Goal: Information Seeking & Learning: Learn about a topic

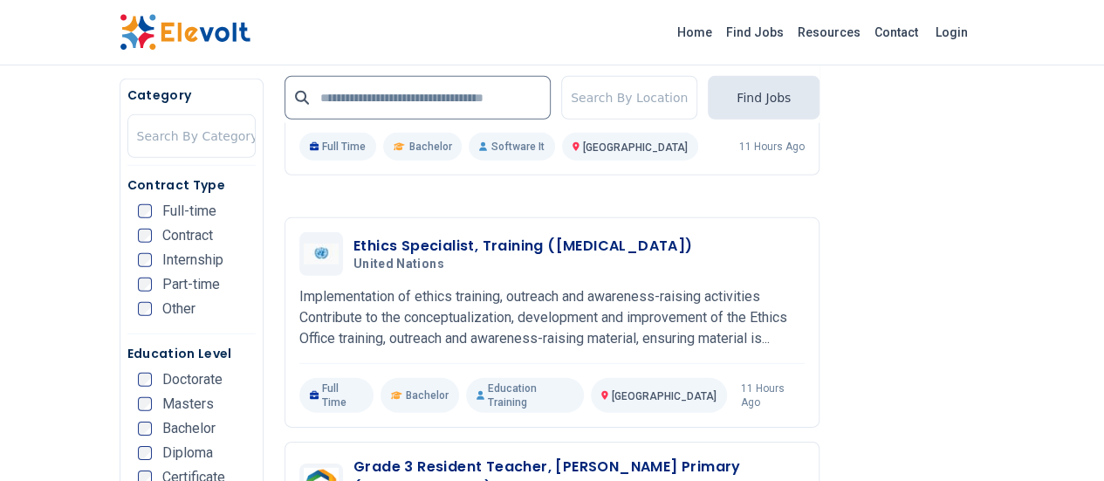
scroll to position [2487, 0]
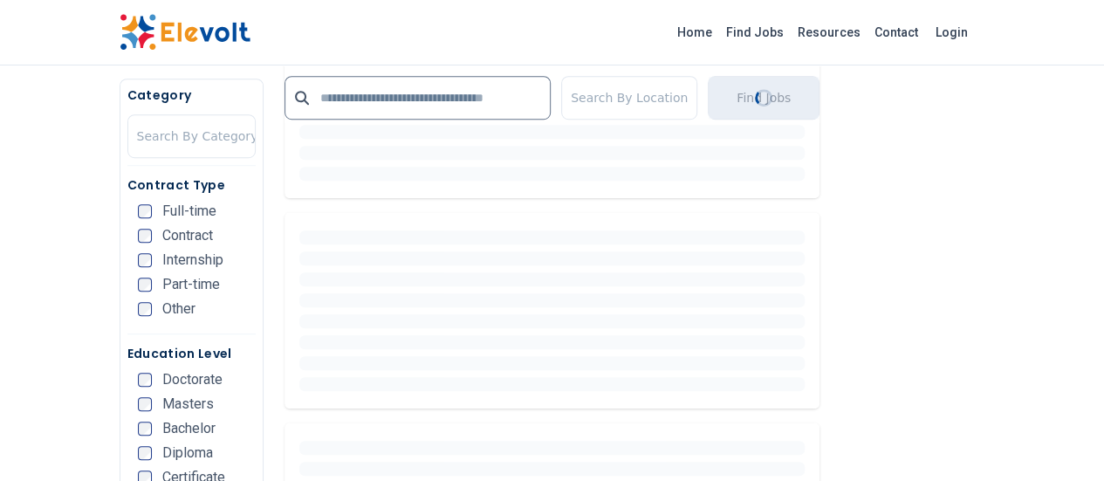
scroll to position [545, 0]
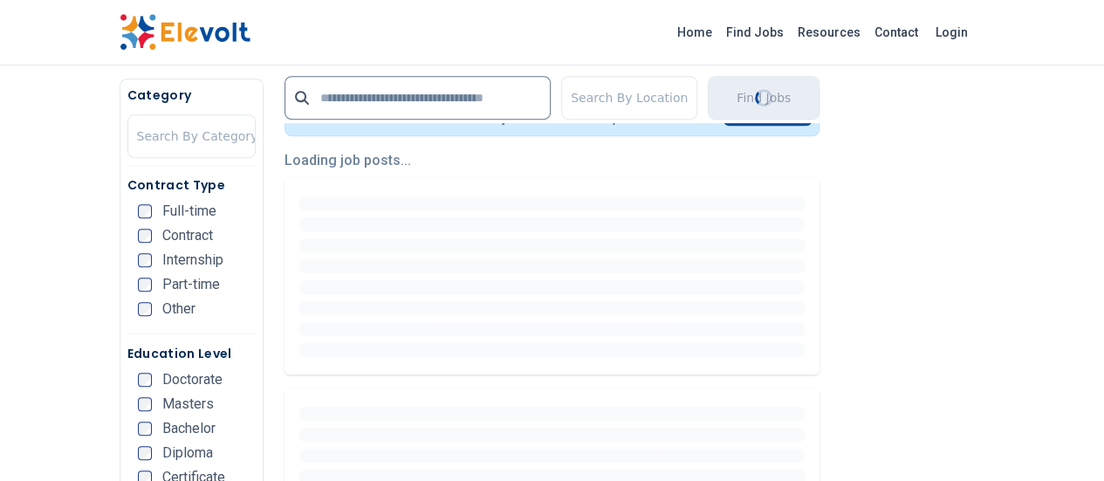
scroll to position [399, 0]
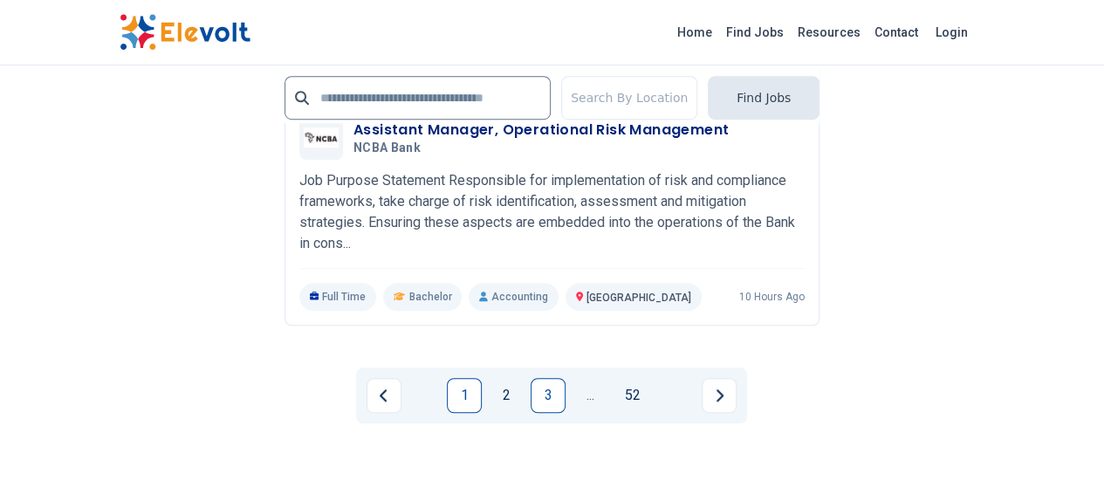
click at [543, 378] on link "3" at bounding box center [548, 395] width 35 height 35
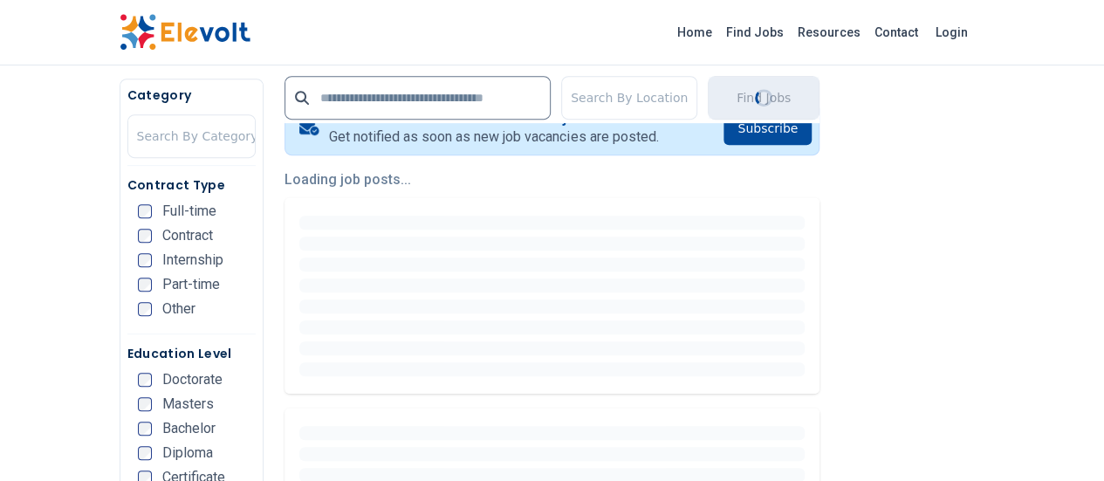
scroll to position [0, 0]
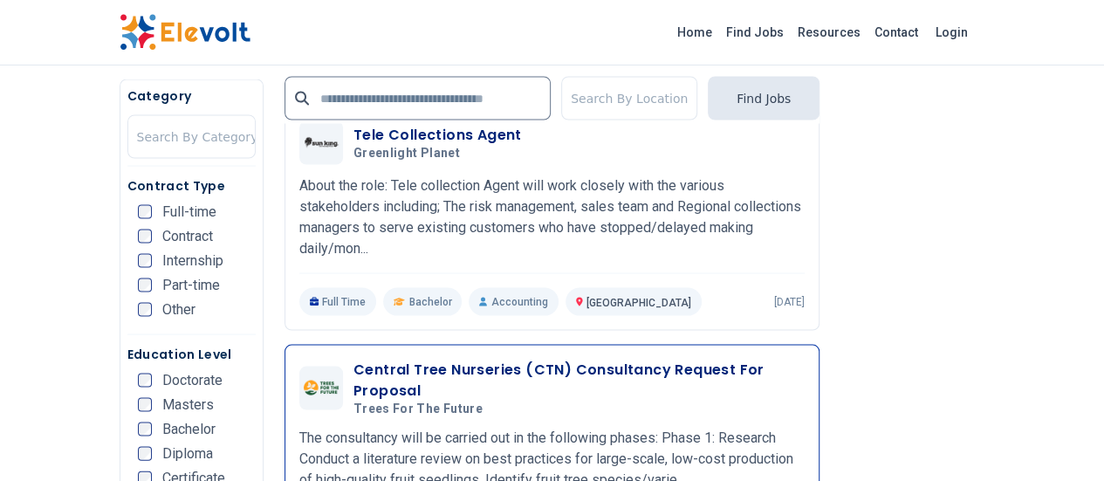
click at [299, 427] on p "The consultancy will be carried out in the following phases: Phase 1: Research …" at bounding box center [552, 458] width 506 height 63
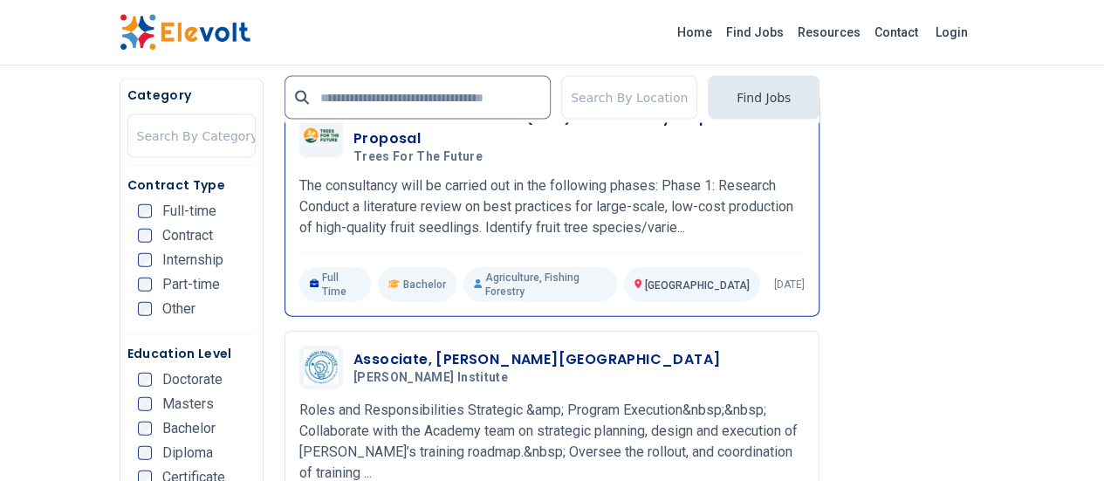
scroll to position [1917, 0]
